Goal: Information Seeking & Learning: Learn about a topic

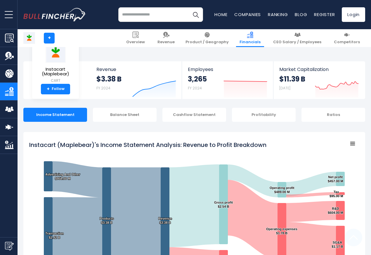
scroll to position [316, 0]
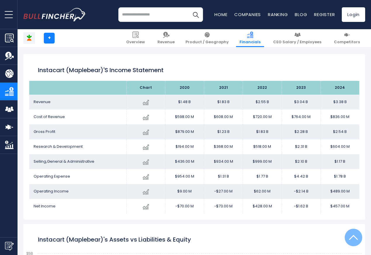
scroll to position [316, 0]
